Goal: Task Accomplishment & Management: Complete application form

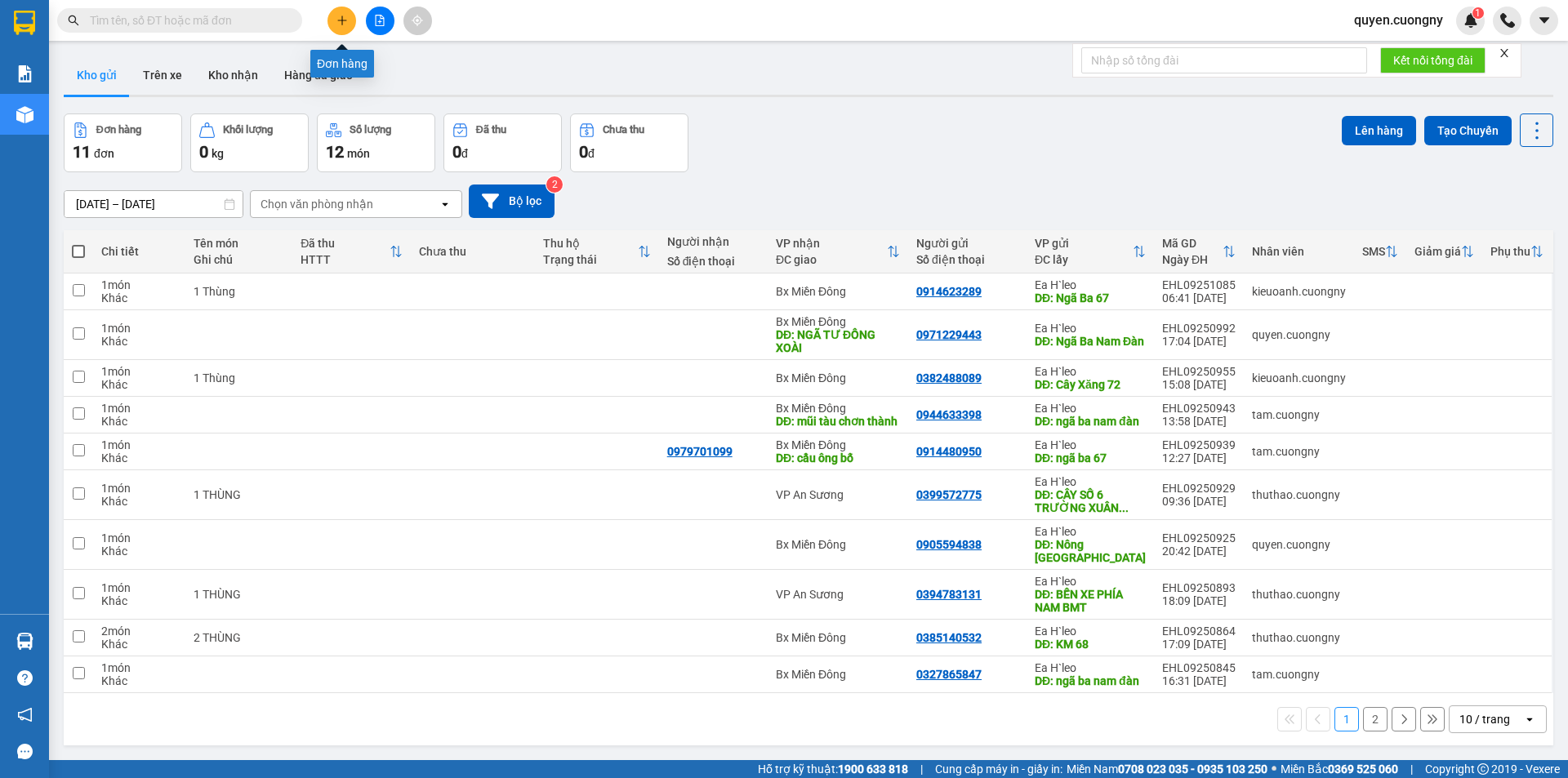
click at [341, 20] on icon "plus" at bounding box center [342, 20] width 12 height 12
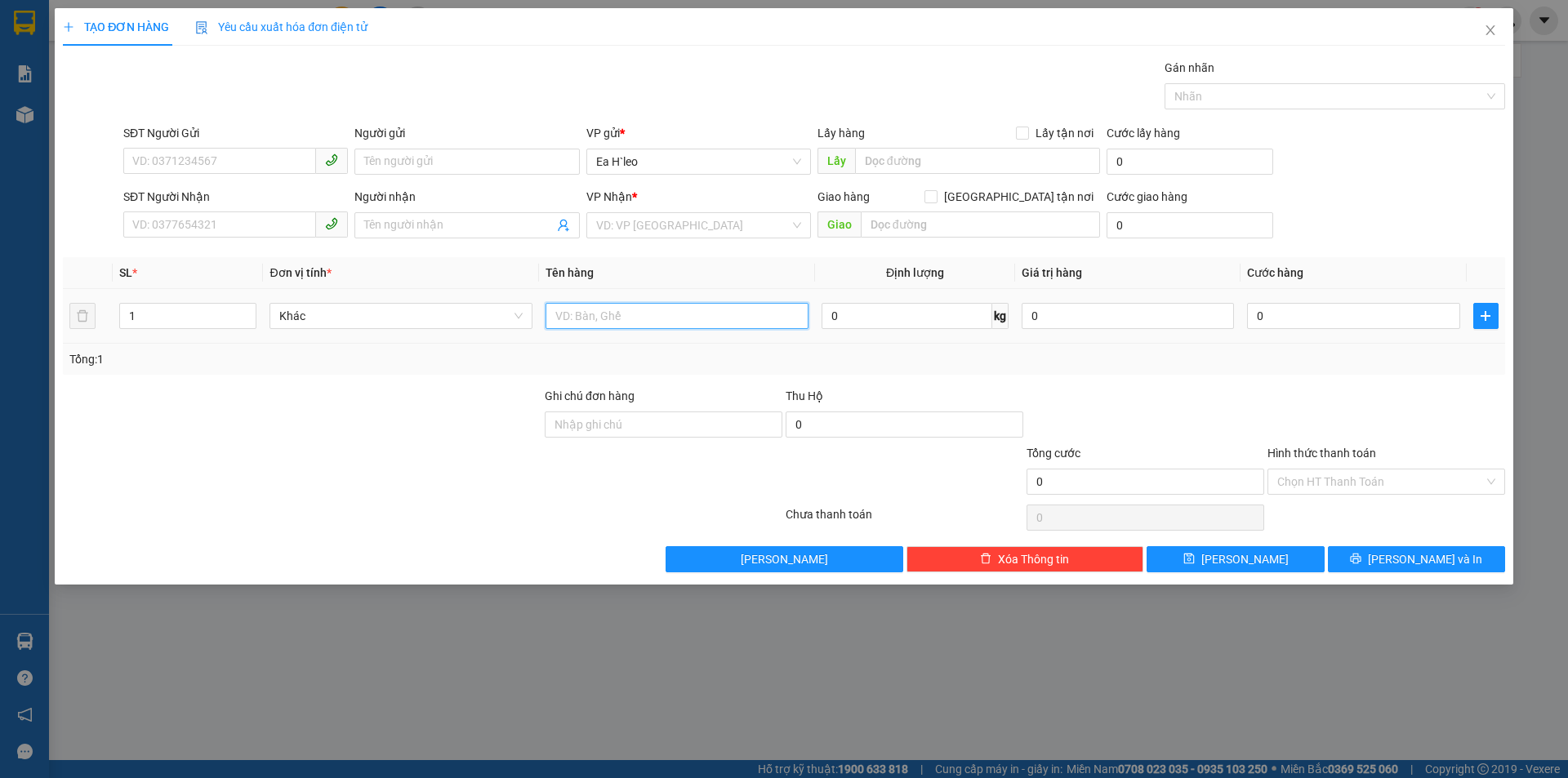
click at [616, 316] on input "text" at bounding box center [677, 315] width 263 height 26
drag, startPoint x: 687, startPoint y: 303, endPoint x: 572, endPoint y: 314, distance: 115.5
click at [553, 314] on div "1 Tum" at bounding box center [677, 316] width 263 height 32
click at [583, 326] on input "1 Tum" at bounding box center [677, 315] width 263 height 26
click at [583, 325] on input "1 Tum" at bounding box center [677, 315] width 263 height 26
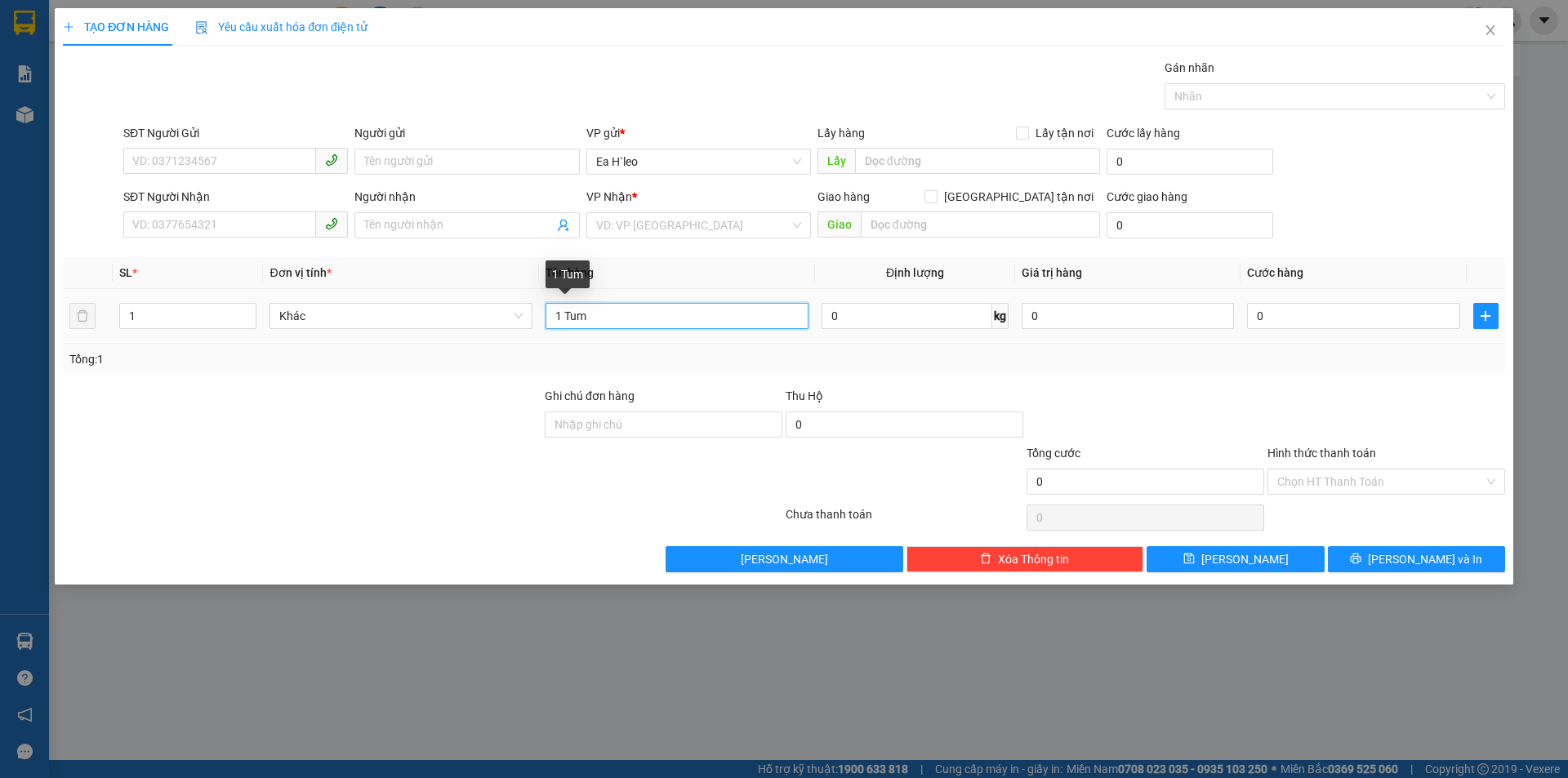
click at [583, 325] on input "1 Tum" at bounding box center [677, 315] width 263 height 26
type input "1 Túm"
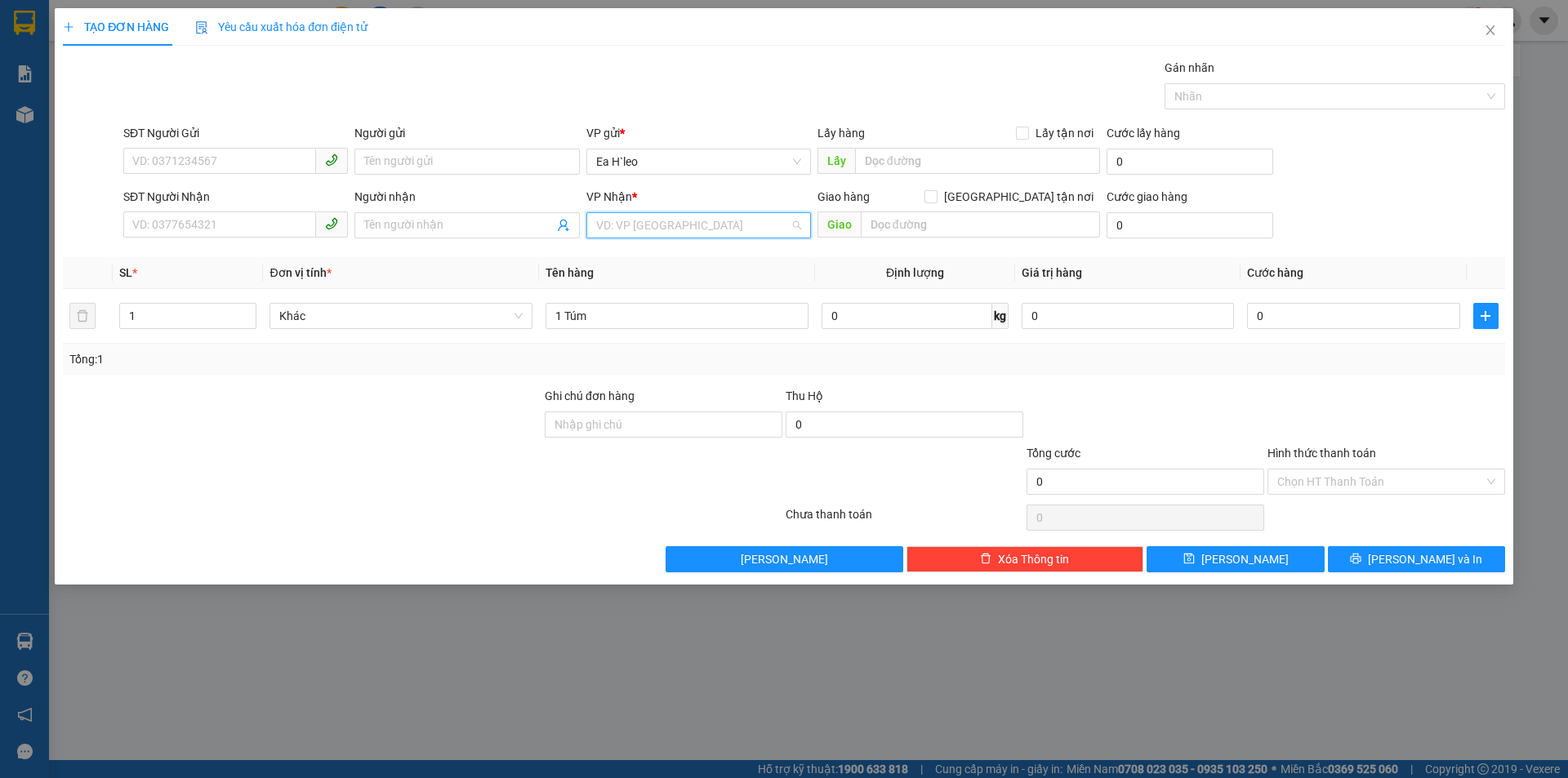
click at [654, 217] on input "search" at bounding box center [693, 225] width 193 height 24
click at [657, 287] on div "Bx Miền Đông" at bounding box center [698, 284] width 205 height 18
click at [963, 237] on div "Giao" at bounding box center [959, 225] width 283 height 26
click at [963, 234] on input "text" at bounding box center [980, 224] width 239 height 26
type input "Ngã Ba Phú Hòa"
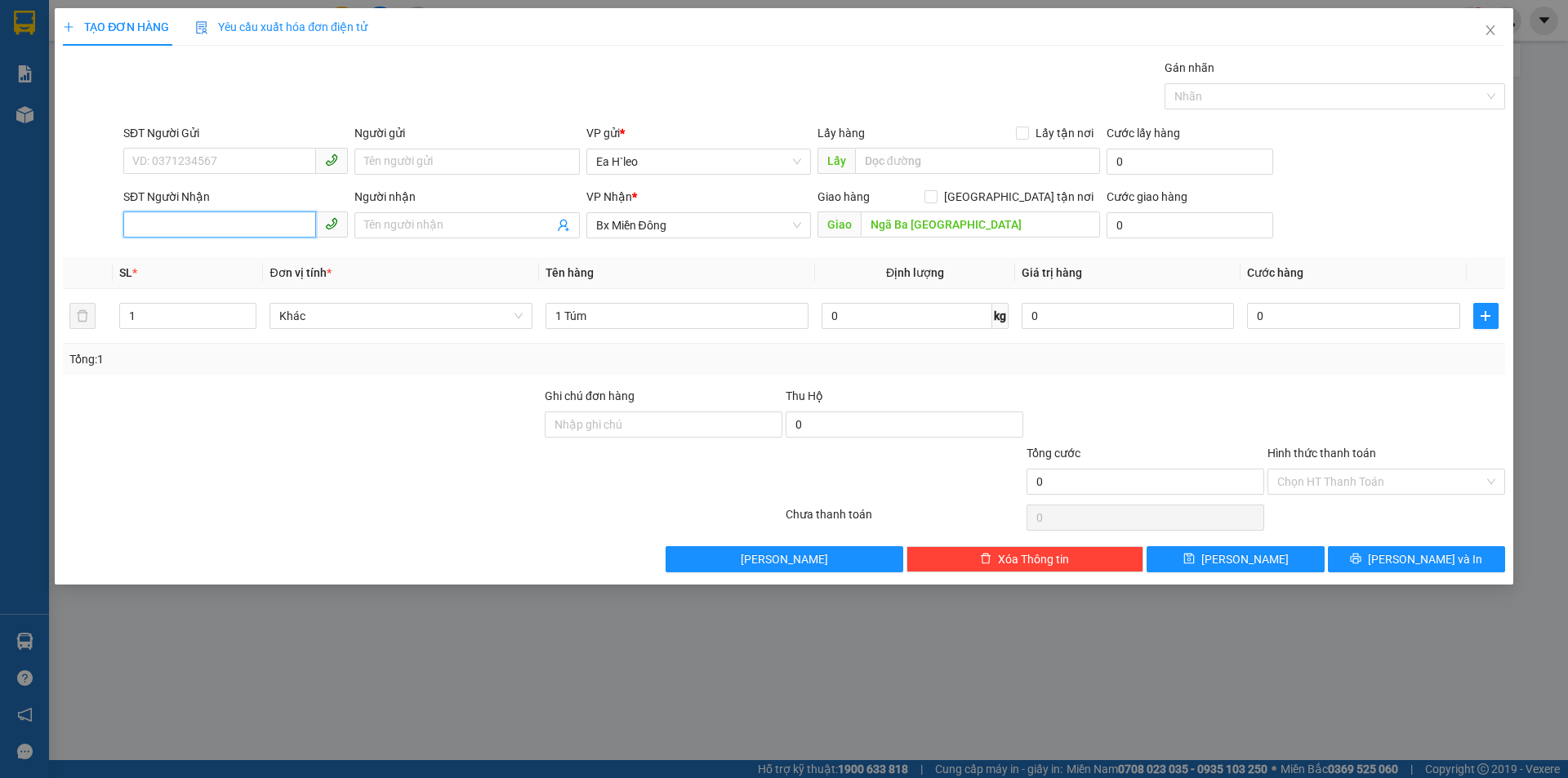
click at [222, 222] on input "SĐT Người Nhận" at bounding box center [219, 224] width 193 height 26
click at [161, 224] on input "0945759298" at bounding box center [219, 224] width 193 height 26
click at [180, 227] on input "0945759298" at bounding box center [219, 224] width 193 height 26
click at [204, 226] on input "0945759298" at bounding box center [219, 224] width 193 height 26
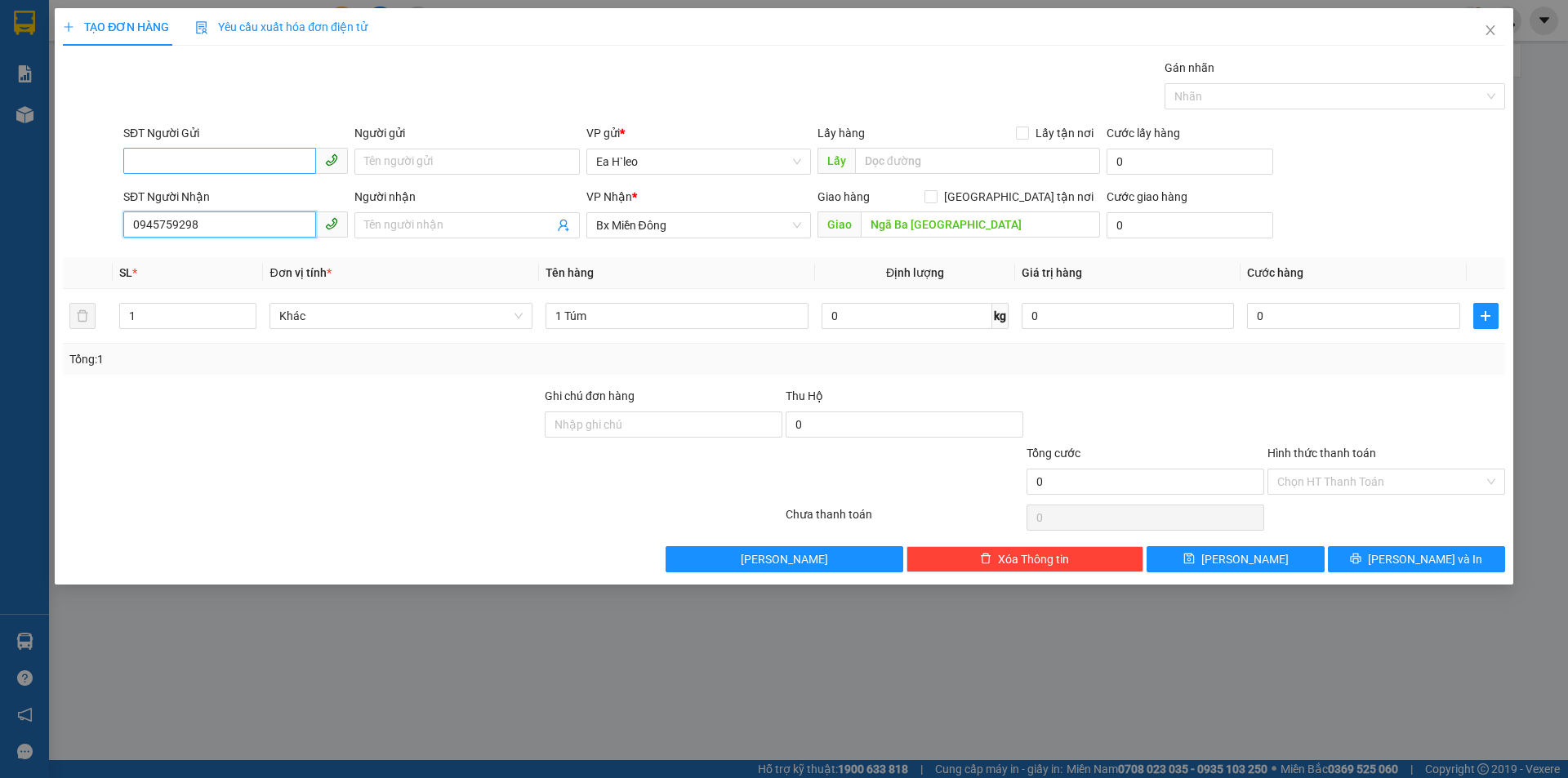
type input "0945759298"
click at [263, 163] on input "SĐT Người Gửi" at bounding box center [219, 160] width 193 height 26
type input "0845345439"
click at [1310, 319] on input "0" at bounding box center [1353, 315] width 212 height 26
type input "4"
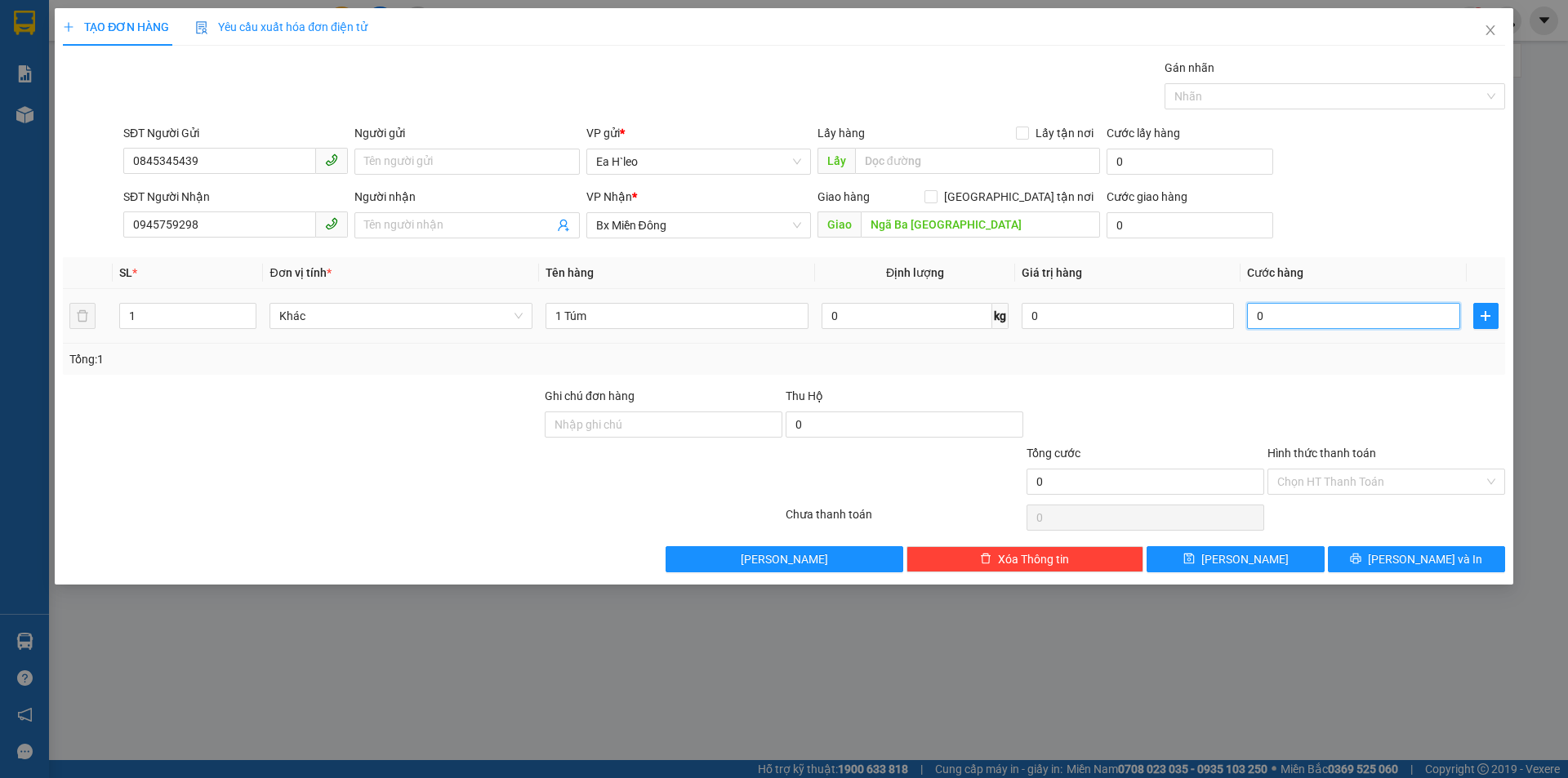
type input "4"
type input "40"
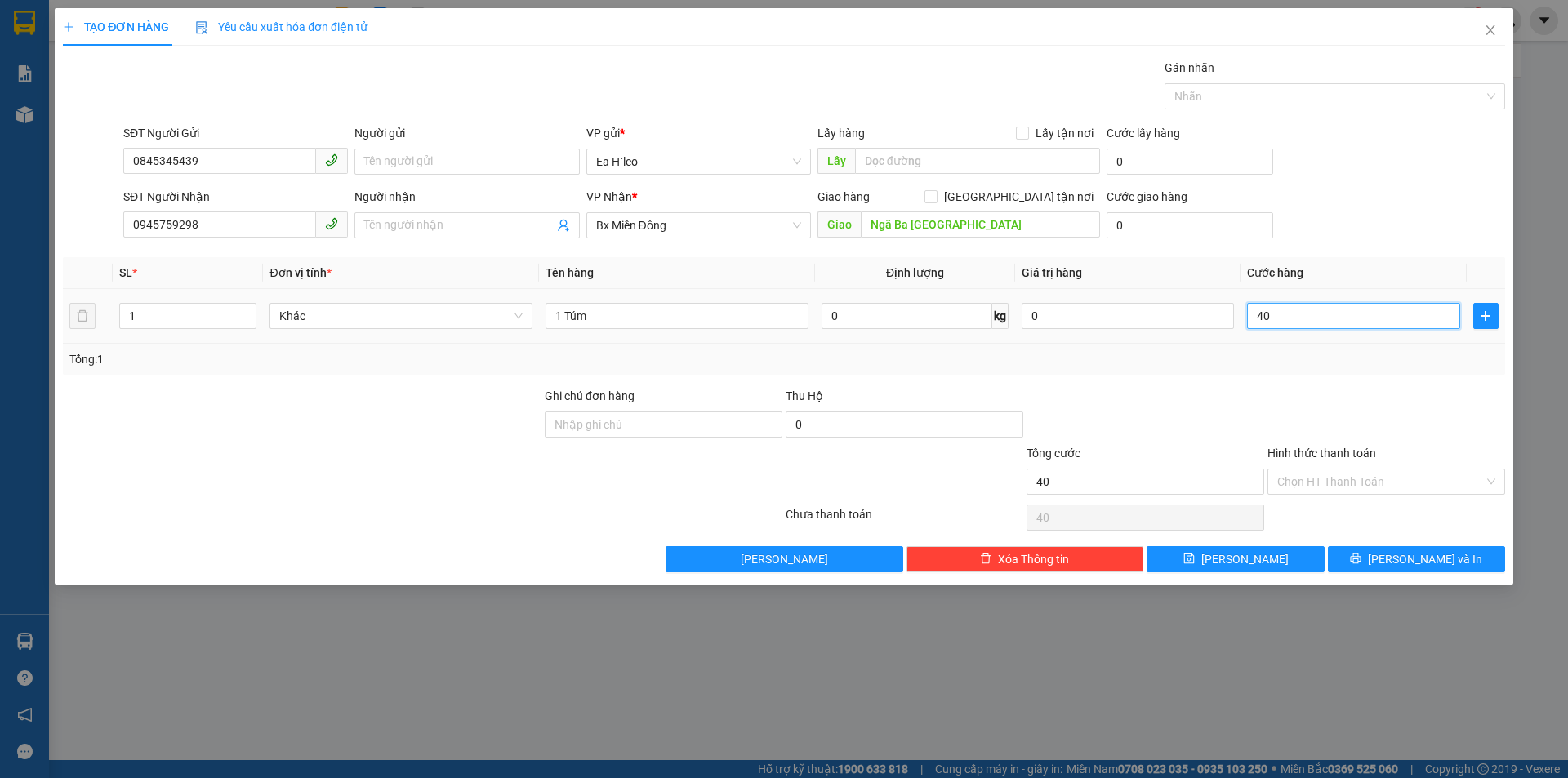
type input "400"
type input "4.000"
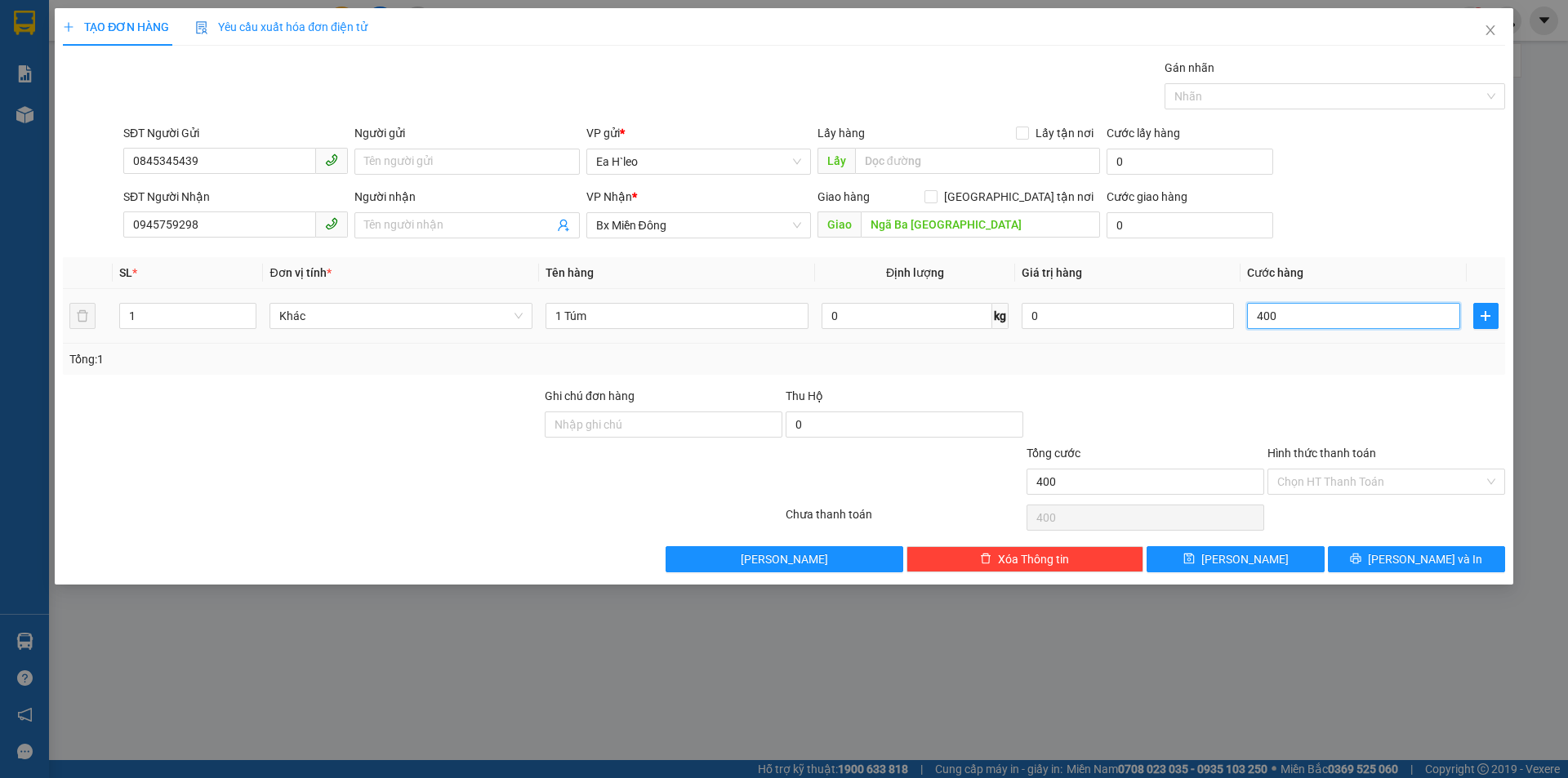
type input "4.000"
type input "40.000"
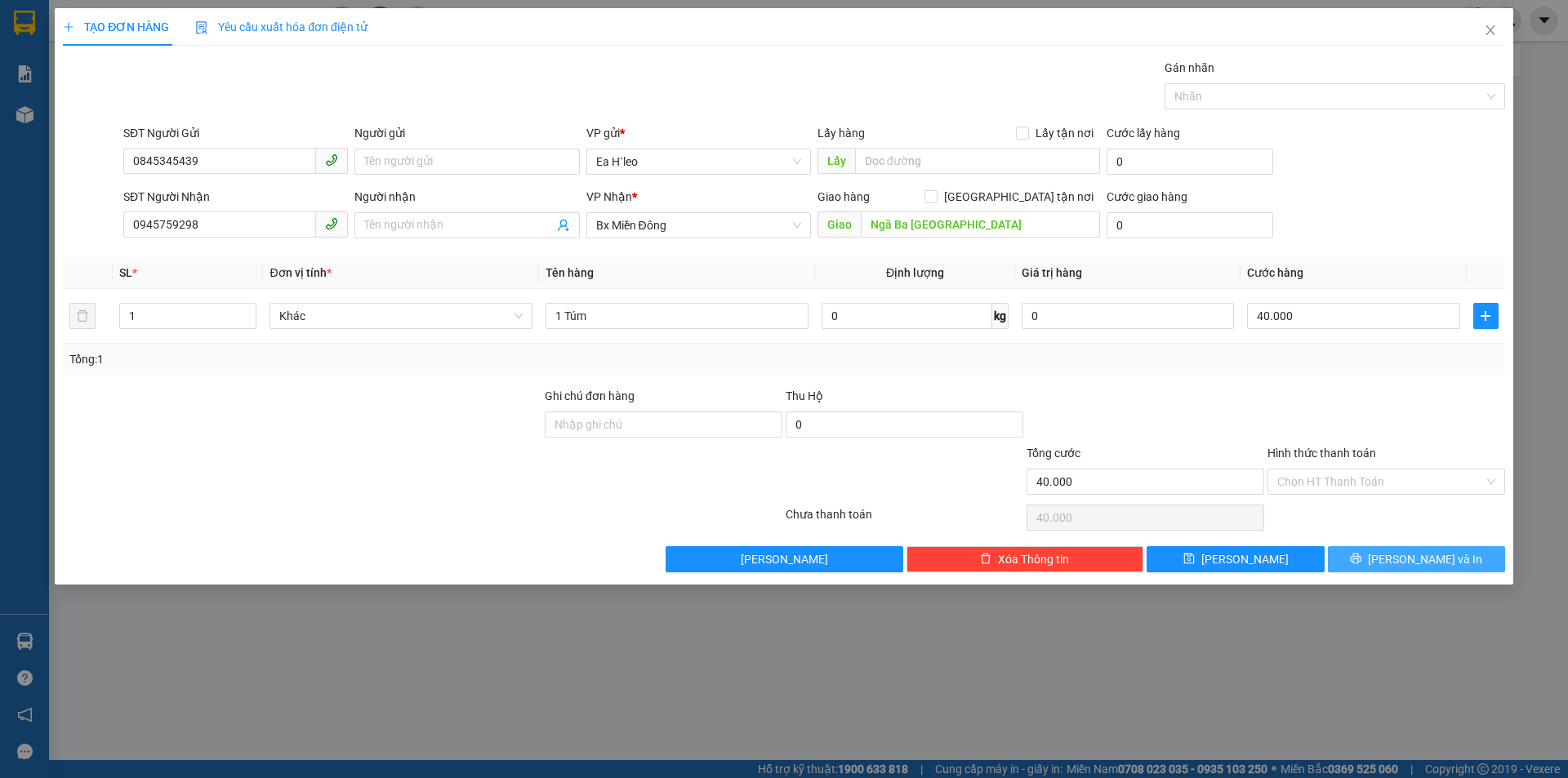
click at [1362, 564] on icon "printer" at bounding box center [1356, 559] width 12 height 12
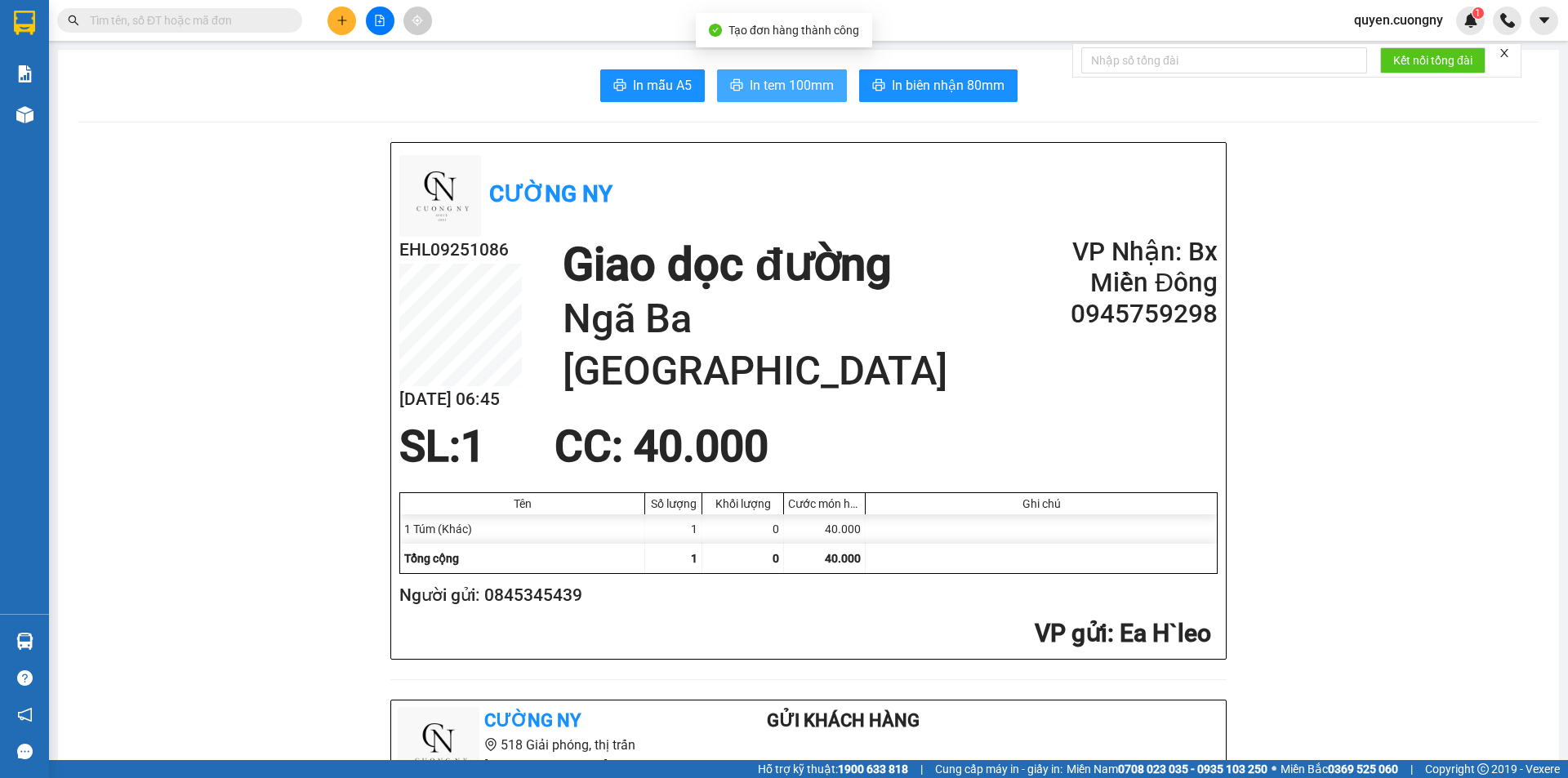
click at [788, 90] on span "In tem 100mm" at bounding box center [792, 85] width 84 height 21
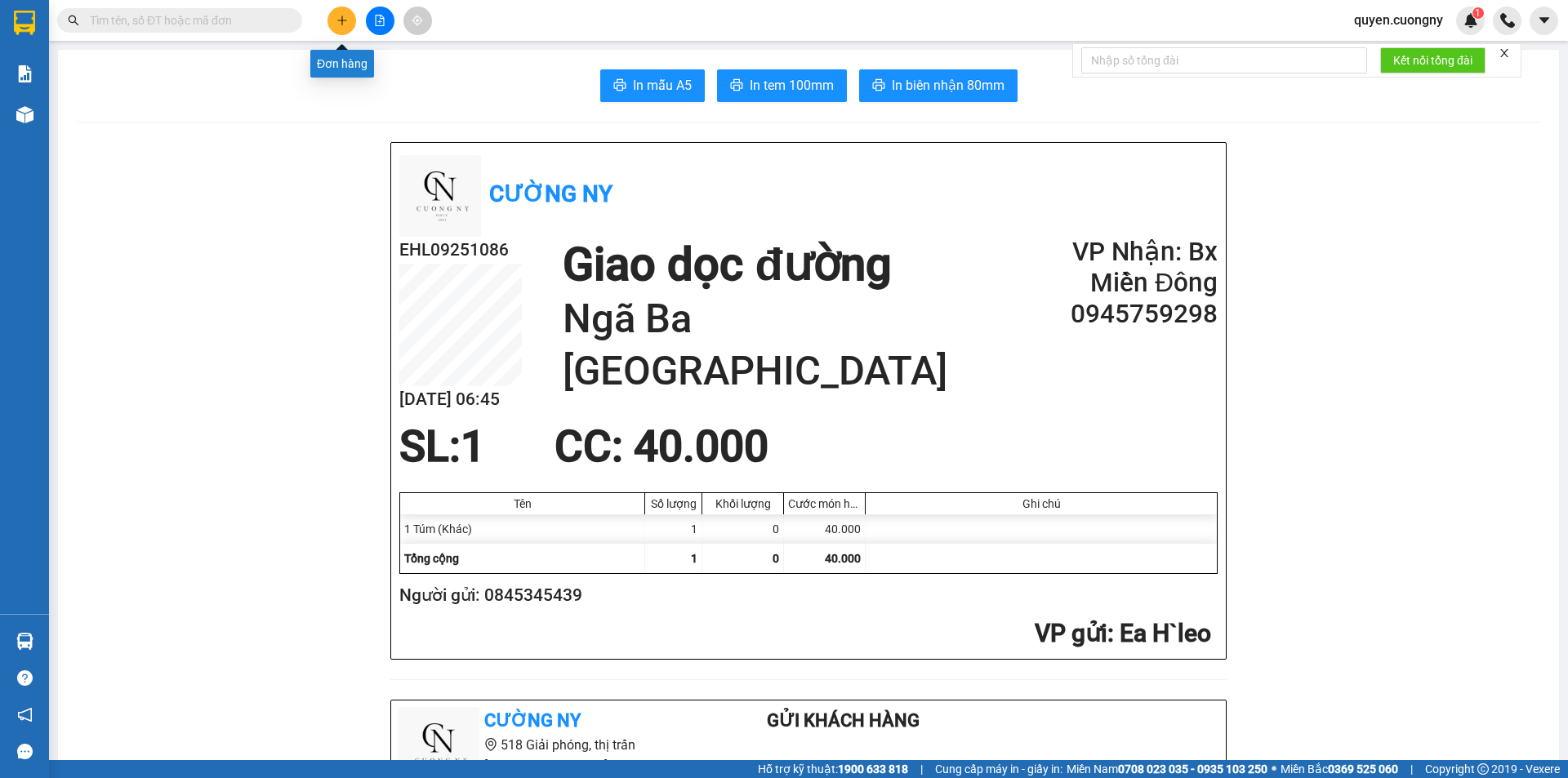
click at [338, 23] on icon "plus" at bounding box center [342, 20] width 12 height 12
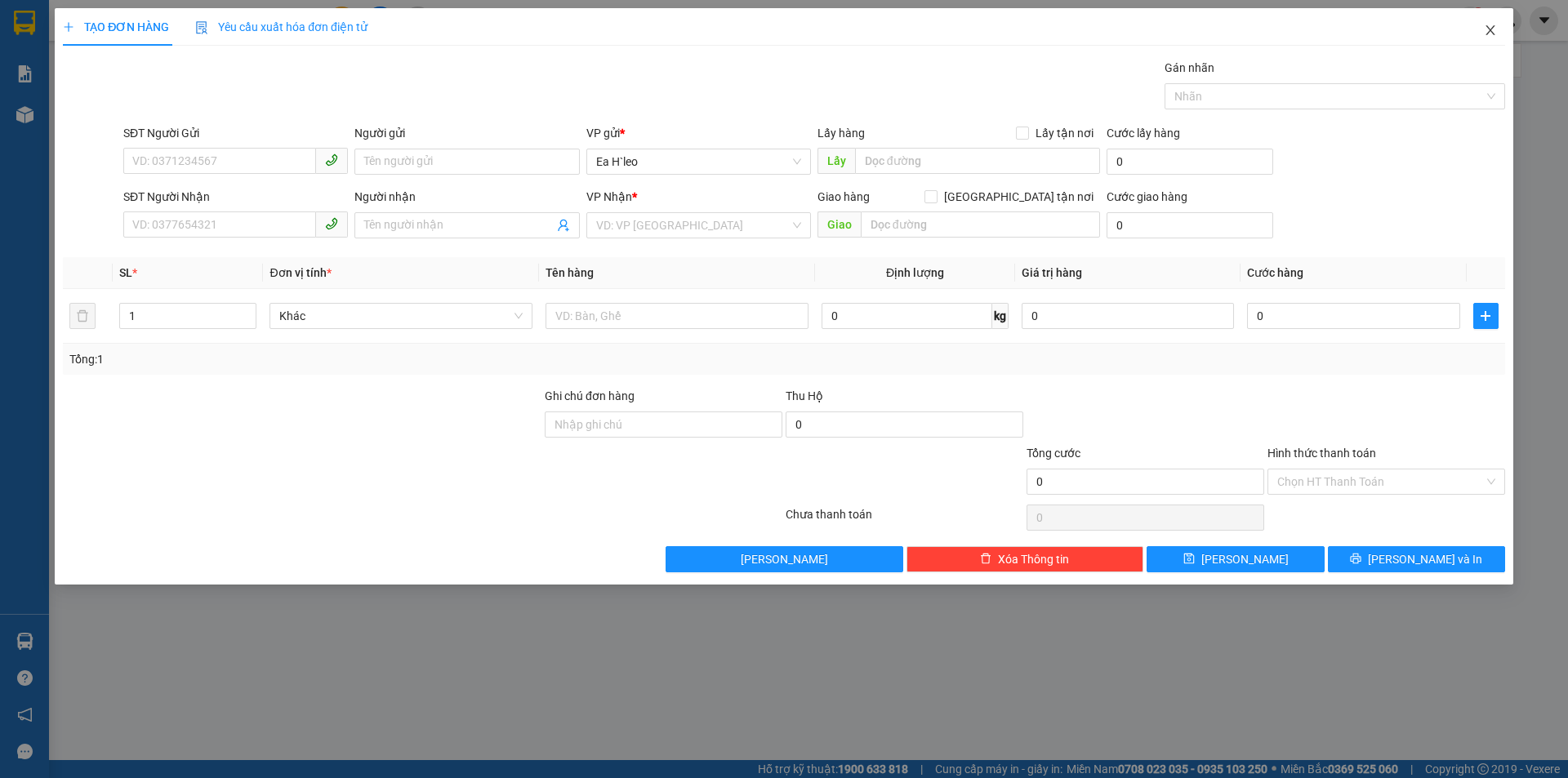
click at [1493, 30] on icon "close" at bounding box center [1490, 30] width 13 height 13
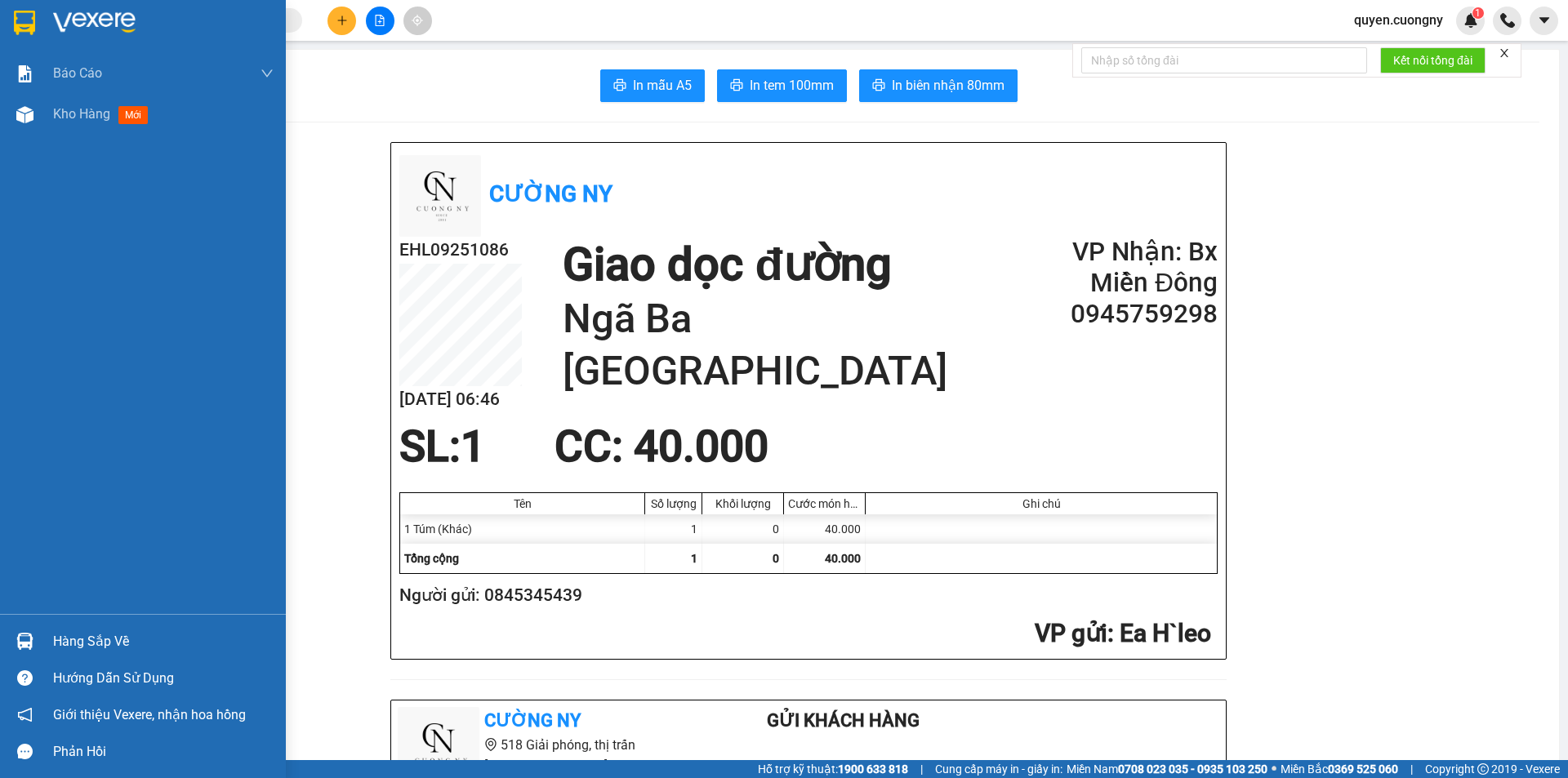
click at [47, 13] on div at bounding box center [142, 26] width 286 height 53
